Goal: Task Accomplishment & Management: Complete application form

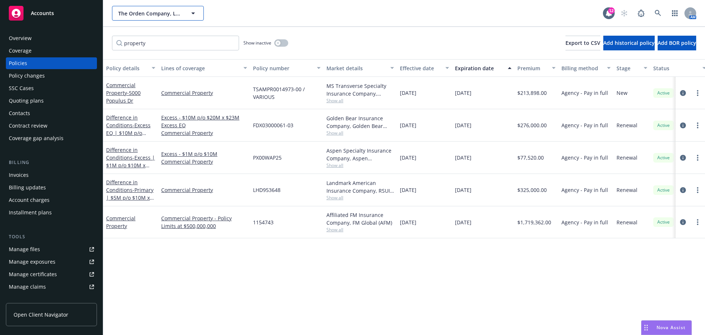
click at [137, 15] on span "The Orden Company, LLC" at bounding box center [150, 14] width 64 height 8
type input "dshs"
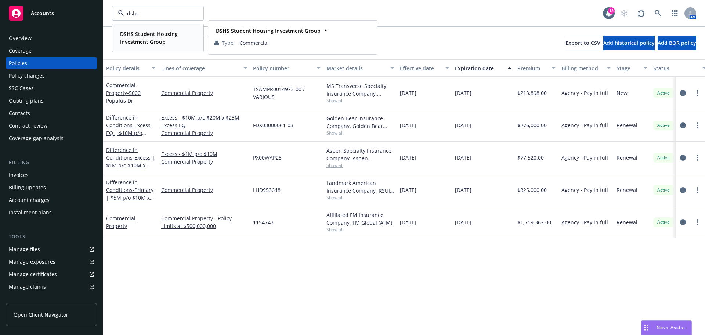
click at [128, 32] on strong "DSHS Student Housing Investment Group" at bounding box center [149, 37] width 58 height 15
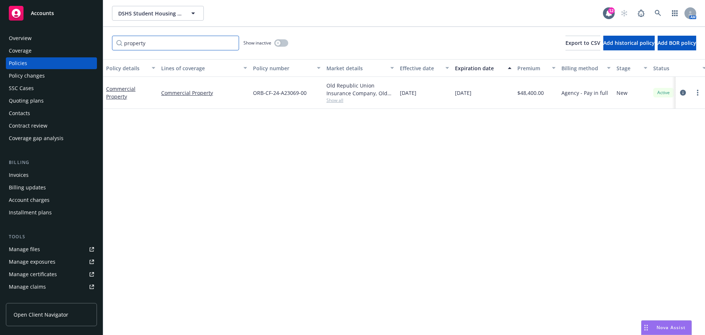
click at [229, 41] on input "property" at bounding box center [175, 43] width 127 height 15
click at [230, 42] on input "property" at bounding box center [175, 43] width 127 height 15
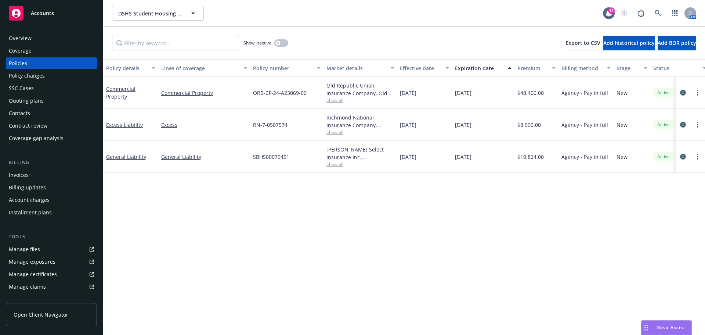
click at [331, 135] on span "Show all" at bounding box center [360, 132] width 68 height 6
click at [335, 100] on span "Show all" at bounding box center [360, 100] width 68 height 6
click at [152, 21] on div "DSHS Student Housing Investment Group DSHS Student Housing Investment Group 12 …" at bounding box center [404, 13] width 602 height 26
click at [154, 19] on button "DSHS Student Housing Investment Group" at bounding box center [158, 13] width 92 height 15
type input "brasa"
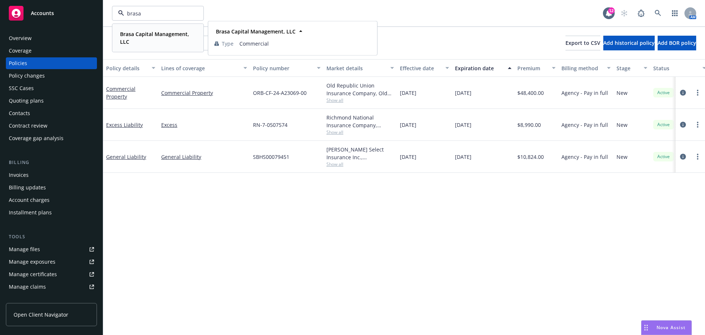
click at [148, 33] on strong "Brasa Capital Management, LLC" at bounding box center [154, 37] width 69 height 15
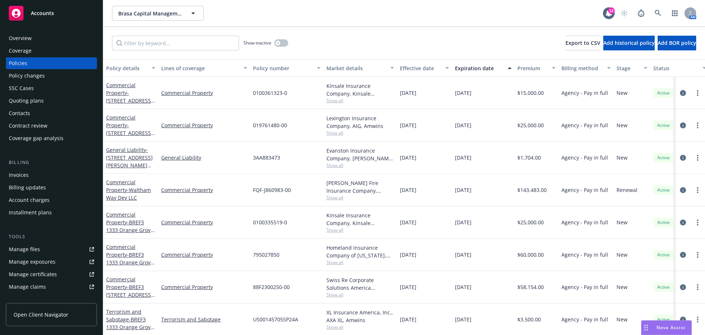
click at [42, 172] on div "Invoices" at bounding box center [51, 175] width 85 height 12
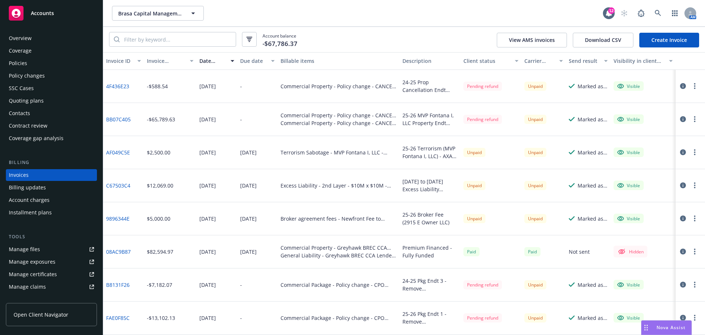
click at [666, 40] on link "Create Invoice" at bounding box center [669, 40] width 60 height 15
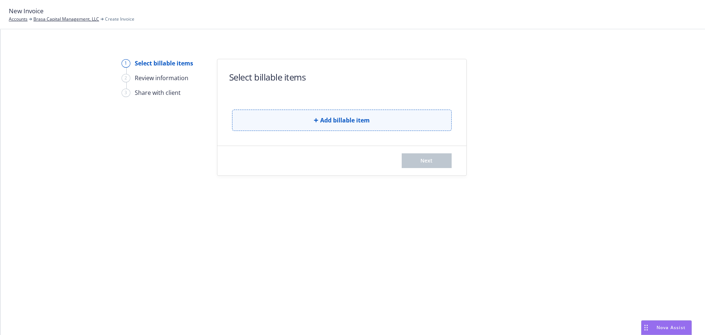
click at [316, 128] on button "Add billable item" at bounding box center [342, 119] width 220 height 21
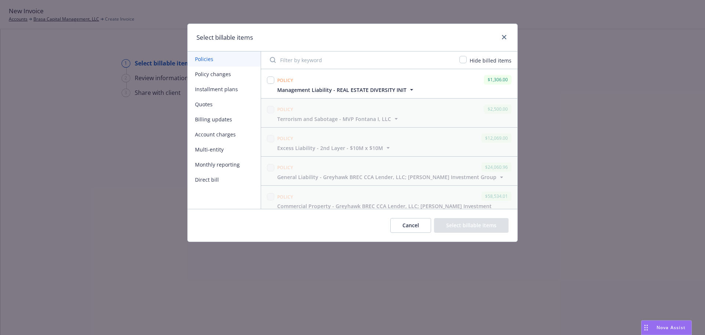
click at [292, 60] on input "Filter by keyword" at bounding box center [359, 60] width 189 height 15
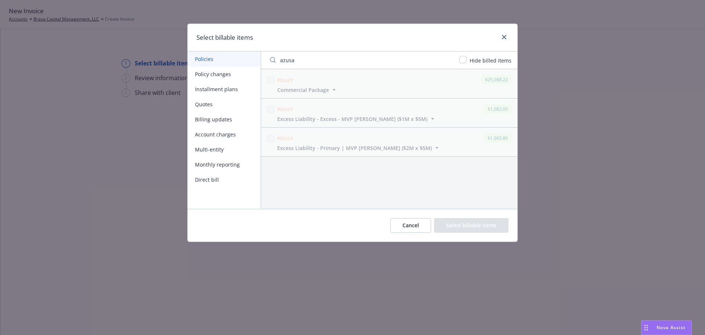
type input "azusa"
